Goal: Information Seeking & Learning: Learn about a topic

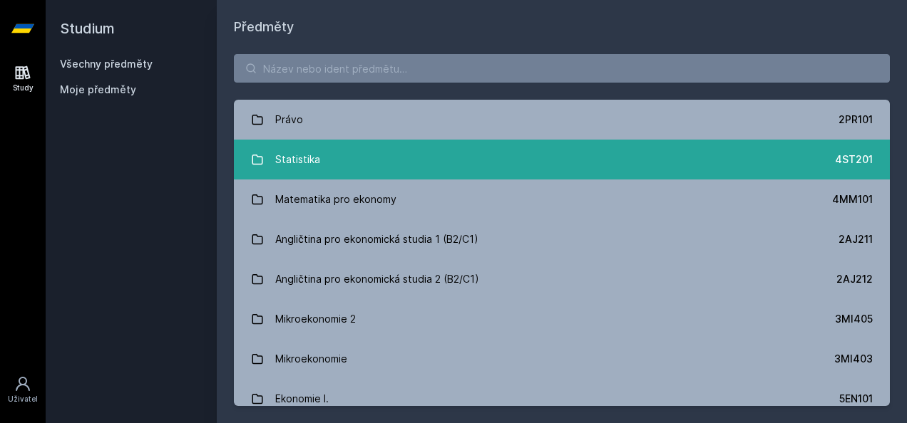
click at [344, 165] on link "Statistika 4ST201" at bounding box center [562, 160] width 656 height 40
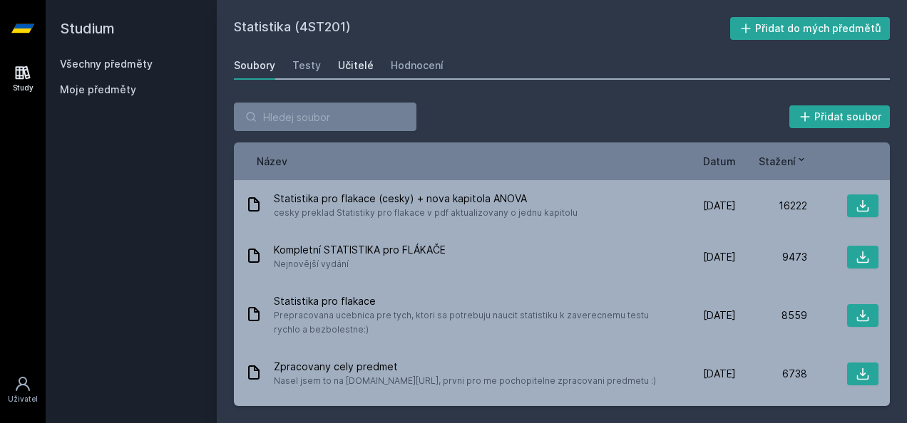
click at [346, 69] on div "Učitelé" at bounding box center [356, 65] width 36 height 14
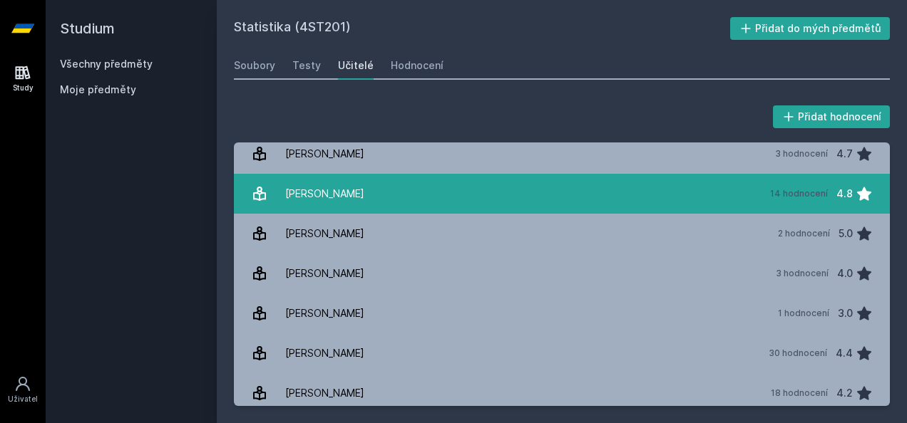
scroll to position [1069, 0]
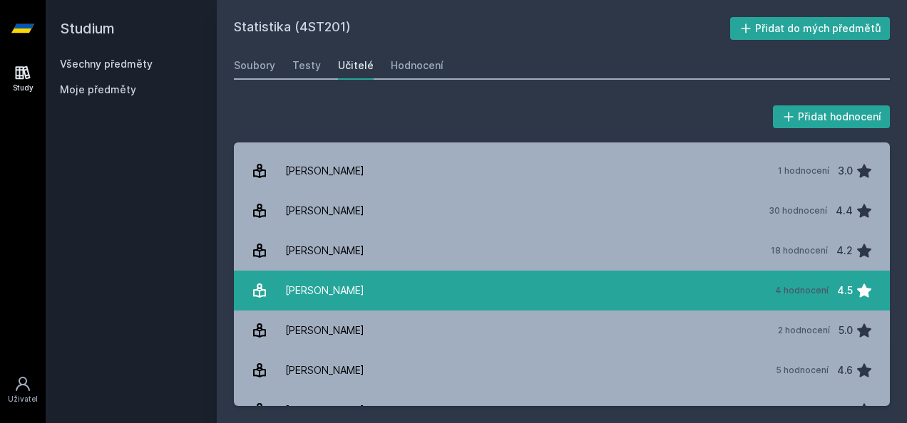
click at [481, 294] on link "[PERSON_NAME] 4 hodnocení 4.5" at bounding box center [562, 291] width 656 height 40
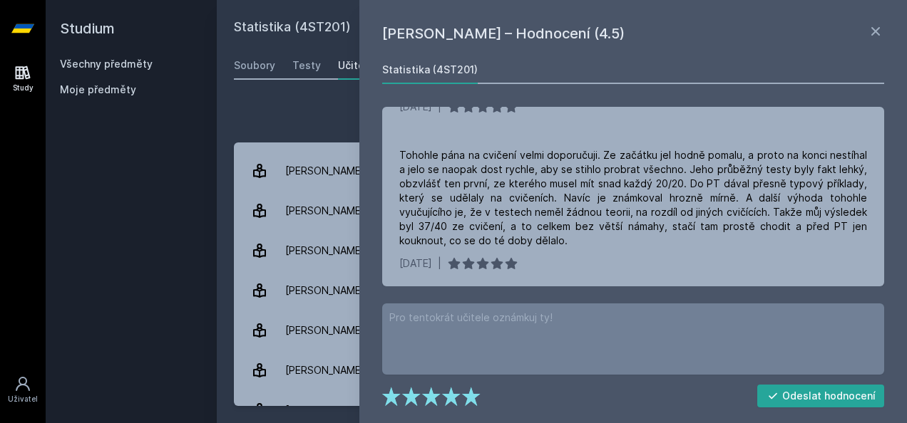
scroll to position [376, 0]
click at [148, 140] on div "Studium Všechny předměty Moje předměty" at bounding box center [131, 211] width 171 height 423
click at [118, 130] on div "Studium Všechny předměty Moje předměty" at bounding box center [131, 211] width 171 height 423
click at [876, 26] on icon at bounding box center [875, 31] width 17 height 17
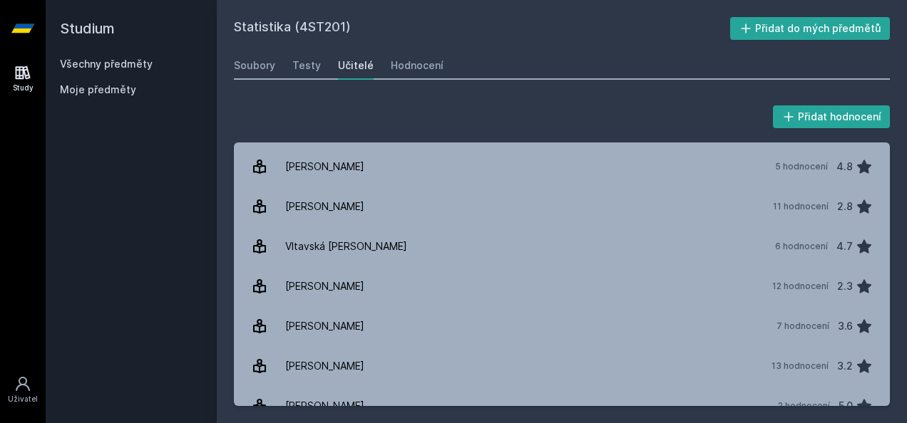
scroll to position [2587, 0]
